Goal: Manage account settings

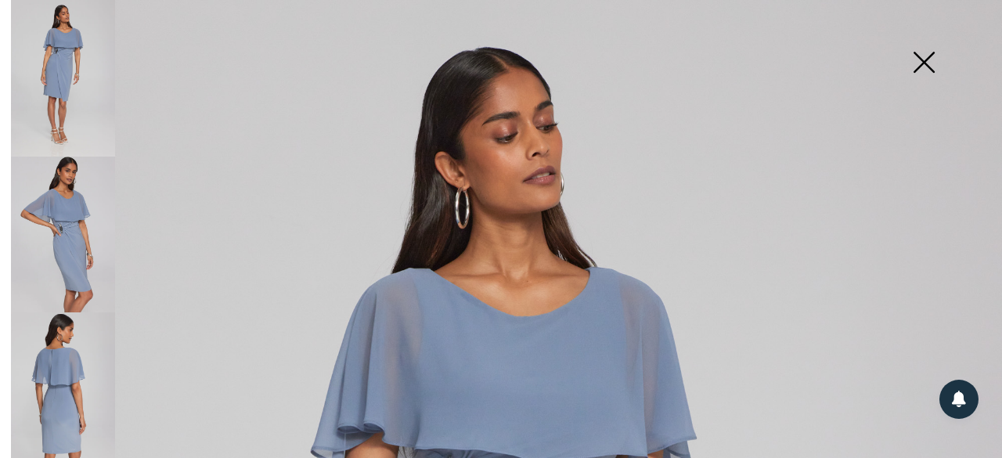
scroll to position [271, 0]
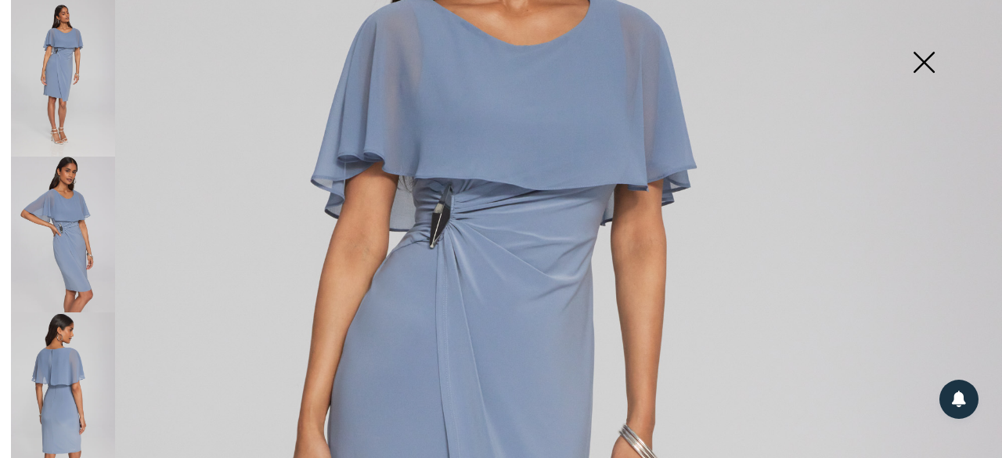
click at [927, 63] on img at bounding box center [924, 63] width 78 height 81
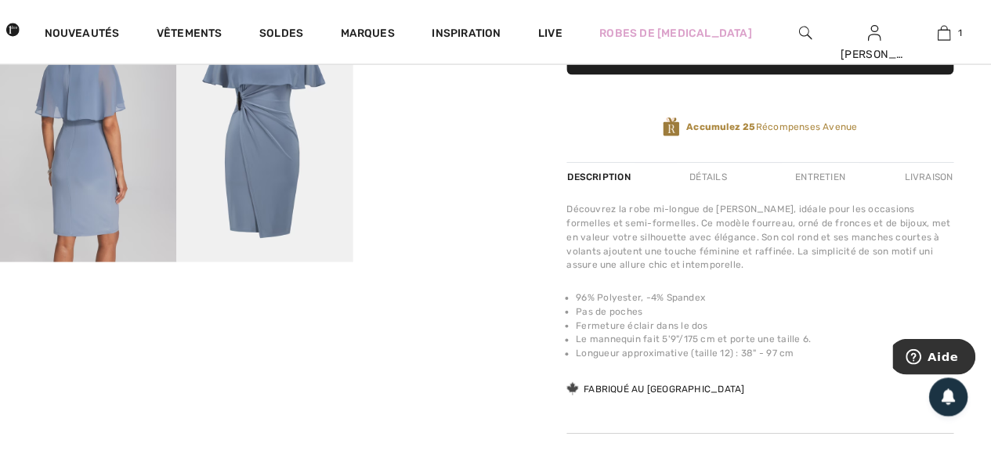
scroll to position [490, 0]
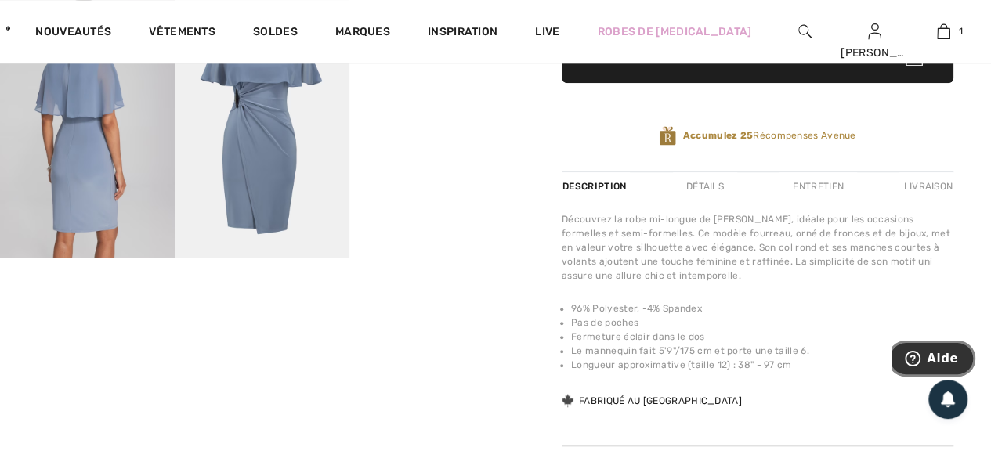
click at [930, 366] on span "Aide" at bounding box center [941, 359] width 31 height 14
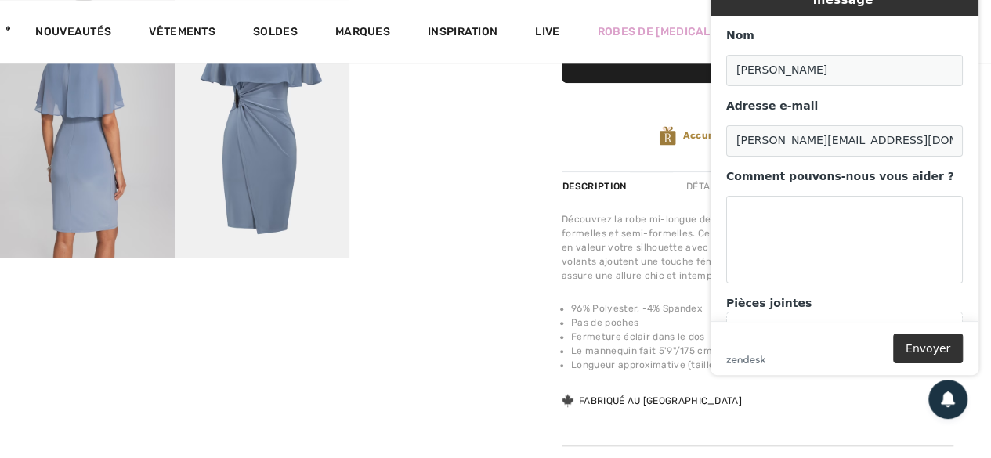
scroll to position [45, 0]
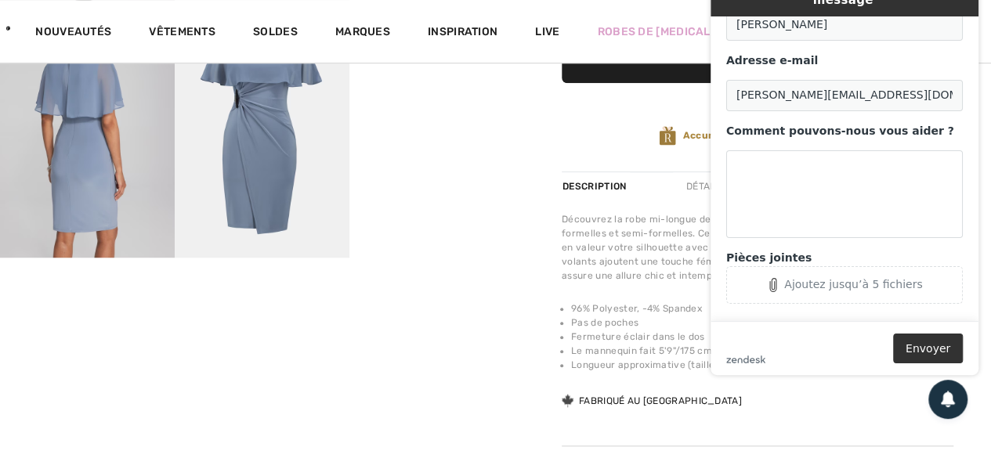
click at [938, 366] on footer "zendesk .cls-1{fill:#03363d;} Envoyer" at bounding box center [844, 348] width 268 height 54
click at [940, 348] on button "Envoyer" at bounding box center [928, 349] width 70 height 30
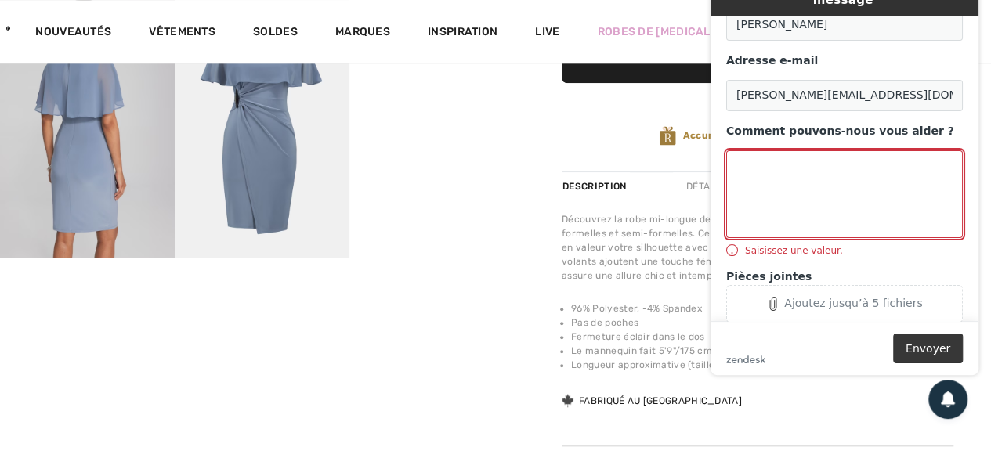
click at [940, 348] on button "Envoyer" at bounding box center [928, 349] width 70 height 30
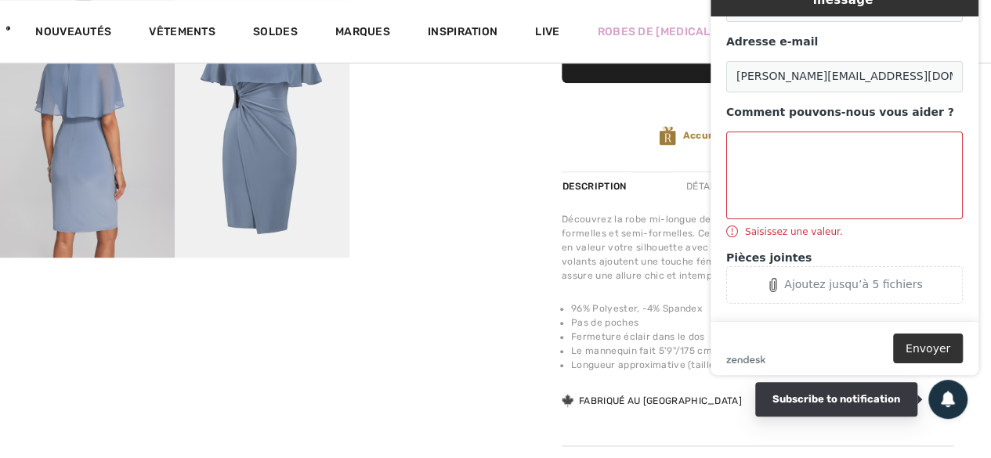
click at [943, 400] on icon at bounding box center [947, 398] width 14 height 14
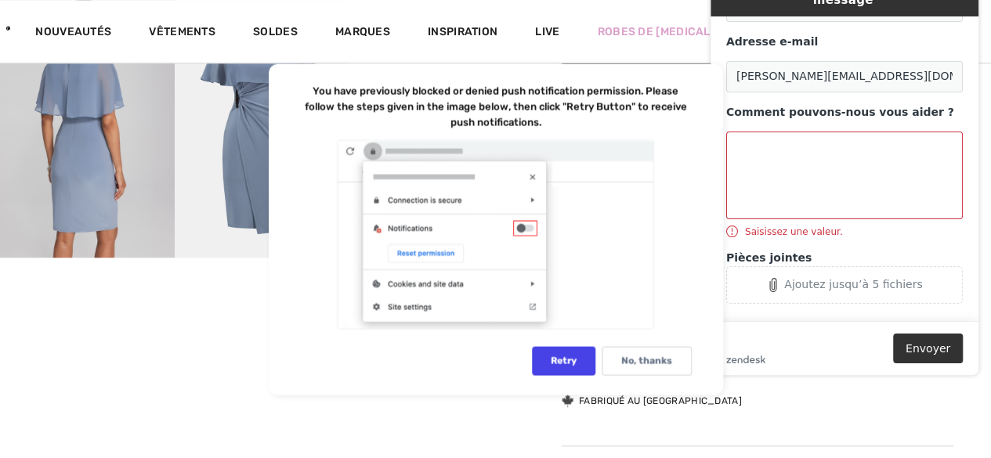
click at [597, 179] on div at bounding box center [496, 234] width 392 height 193
click at [601, 216] on div at bounding box center [496, 234] width 392 height 193
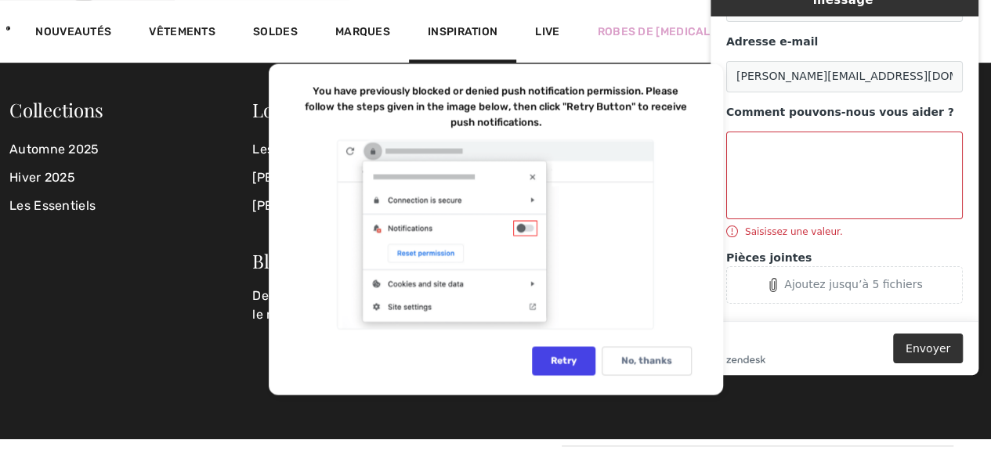
click at [465, 29] on span "Inspiration" at bounding box center [463, 33] width 70 height 16
click at [626, 370] on div "No, thanks" at bounding box center [646, 360] width 90 height 29
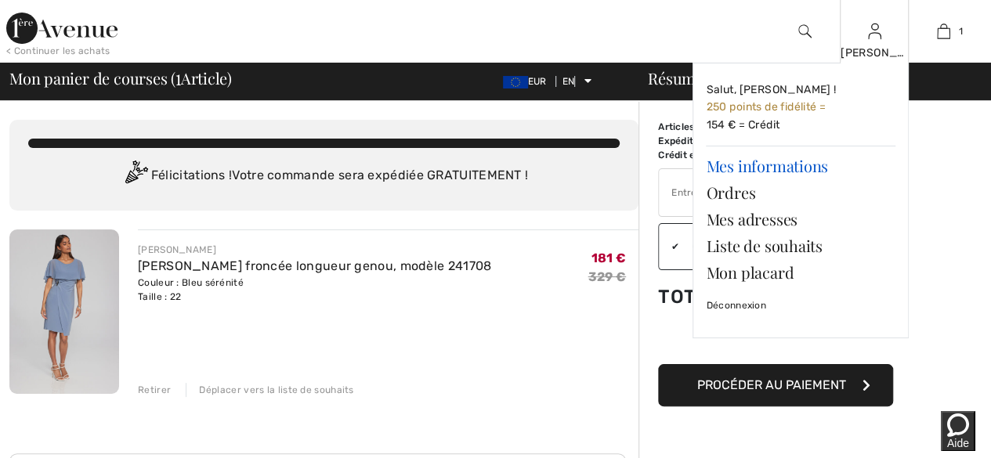
click at [789, 171] on font "Mes informations" at bounding box center [766, 165] width 121 height 21
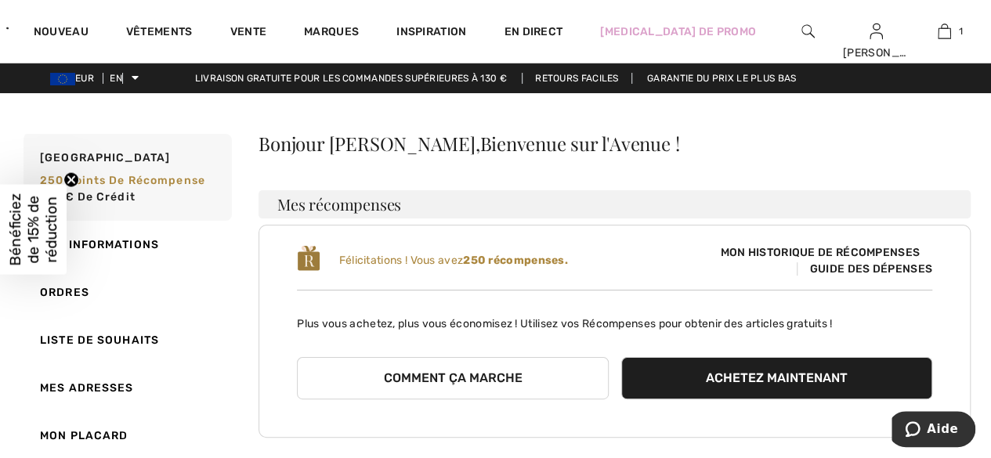
click at [36, 234] on font "Bénéficiez de 15% de réduction" at bounding box center [33, 229] width 54 height 73
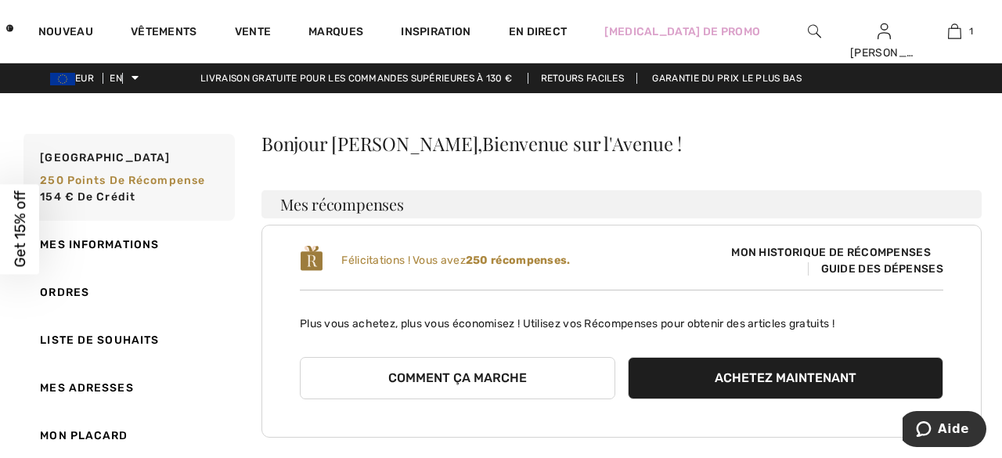
click at [36, 234] on div "Close dialog Vous souhaitez bénéficier de 15 % de réduction sur votre première …" at bounding box center [501, 229] width 1002 height 458
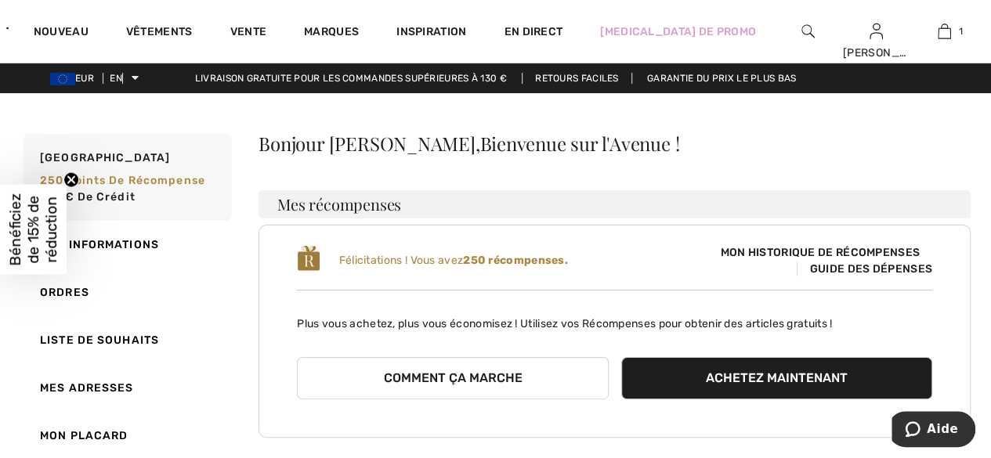
click at [34, 239] on font "Bénéficiez de 15% de réduction" at bounding box center [33, 229] width 54 height 73
click at [40, 249] on font "Bénéficiez de 15% de réduction" at bounding box center [33, 229] width 54 height 73
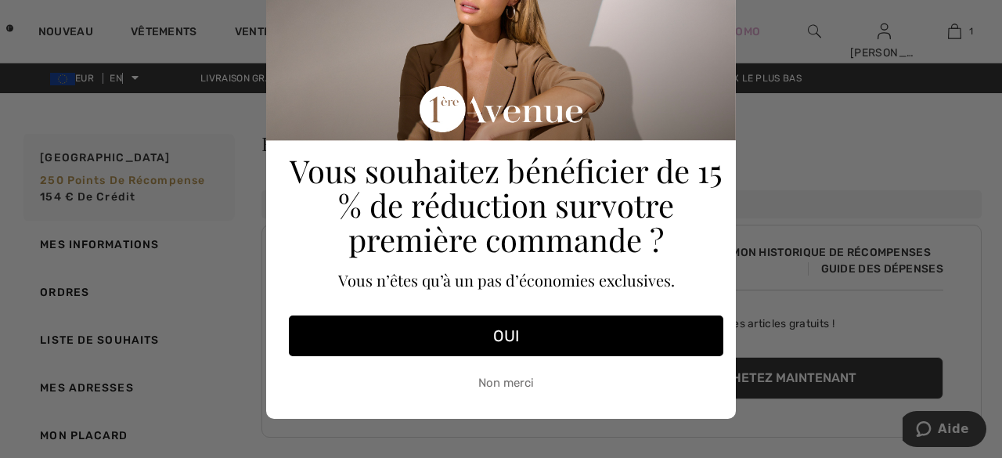
scroll to position [85, 0]
click at [503, 342] on font "OUI" at bounding box center [506, 336] width 26 height 19
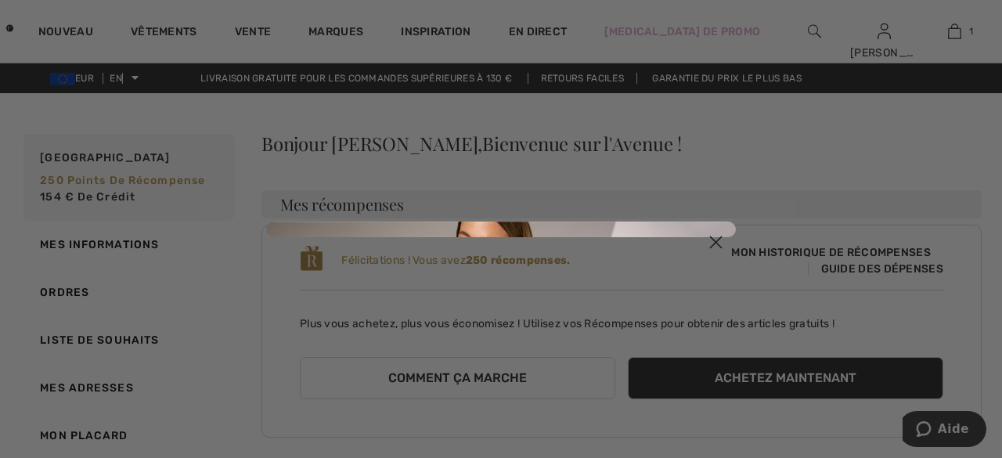
scroll to position [0, 0]
click at [503, 342] on div "Close dialog Submit" at bounding box center [501, 229] width 1002 height 458
click at [714, 247] on circle "Fermer la boîte de dialogue" at bounding box center [716, 242] width 26 height 26
click at [717, 242] on circle "Fermer la boîte de dialogue" at bounding box center [716, 242] width 26 height 26
click at [963, 37] on div "Close dialog Submit" at bounding box center [501, 229] width 1002 height 458
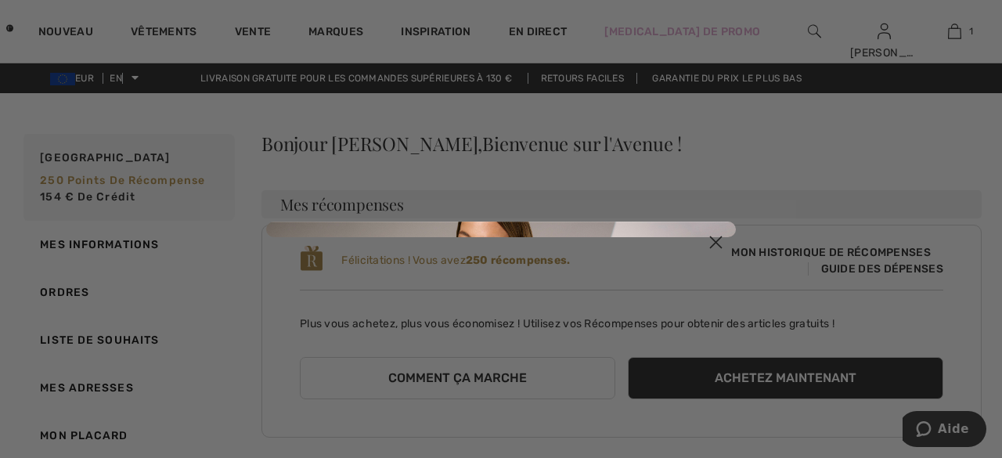
click at [963, 37] on div "Close dialog Submit" at bounding box center [501, 229] width 1002 height 458
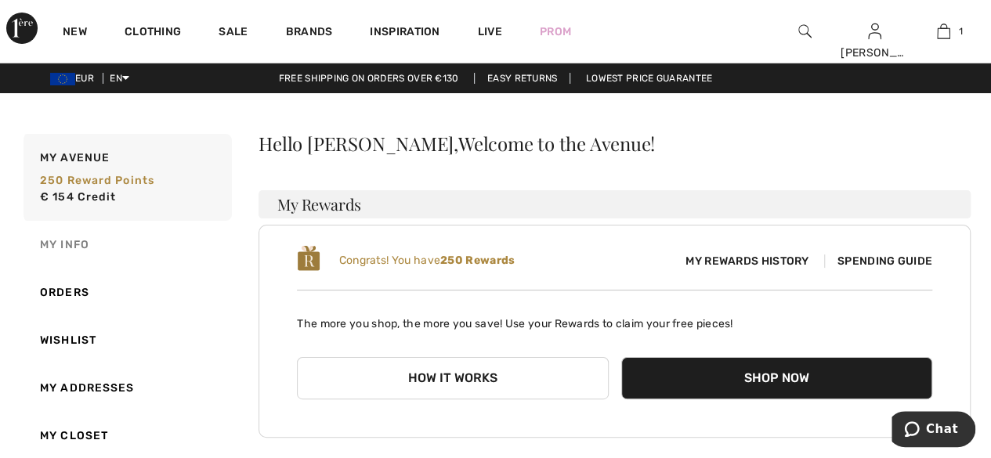
click at [78, 249] on link "My Info" at bounding box center [125, 245] width 211 height 48
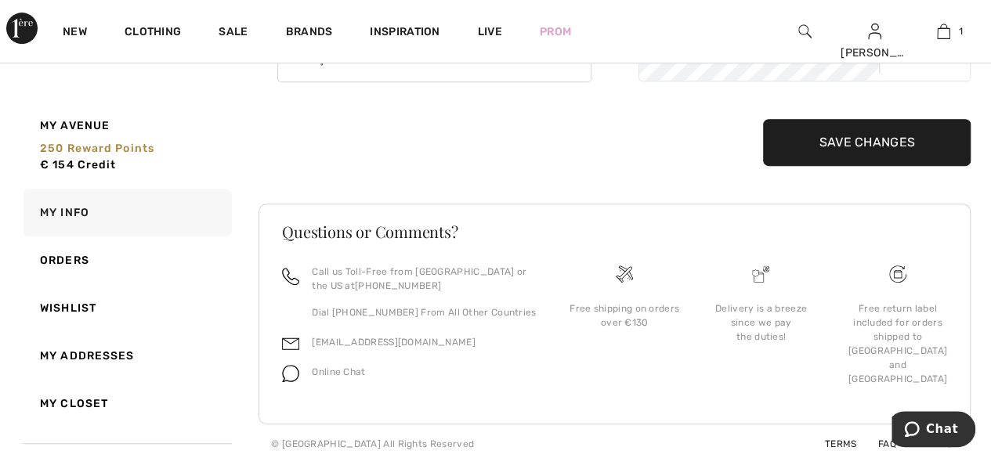
scroll to position [348, 0]
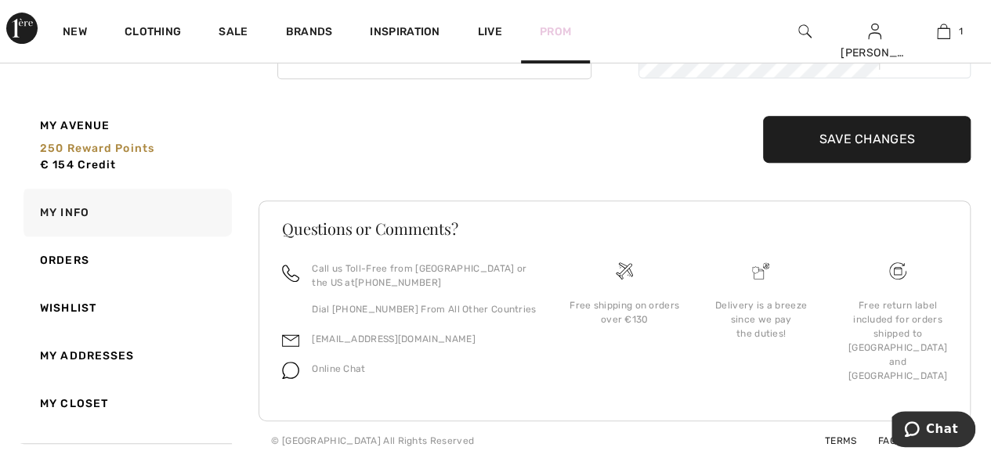
click at [551, 37] on link "Prom" at bounding box center [555, 31] width 31 height 16
